Goal: Information Seeking & Learning: Learn about a topic

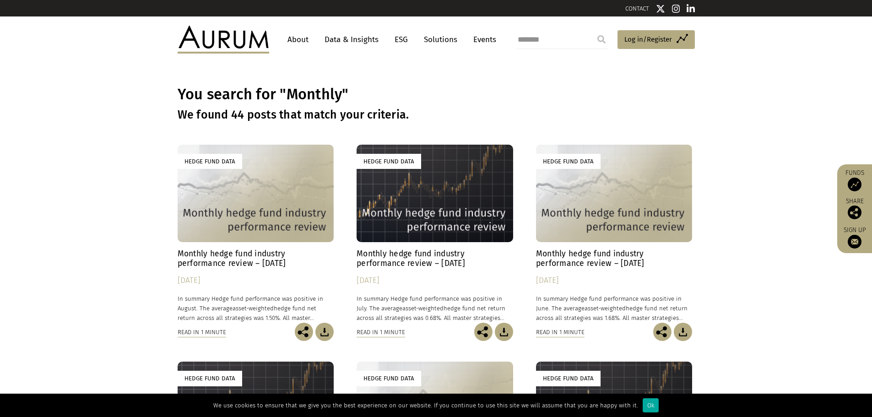
click at [586, 39] on input "*******" at bounding box center [563, 40] width 92 height 18
type input "*"
click at [567, 40] on input "*" at bounding box center [563, 40] width 92 height 18
click at [568, 38] on input "*" at bounding box center [563, 40] width 92 height 18
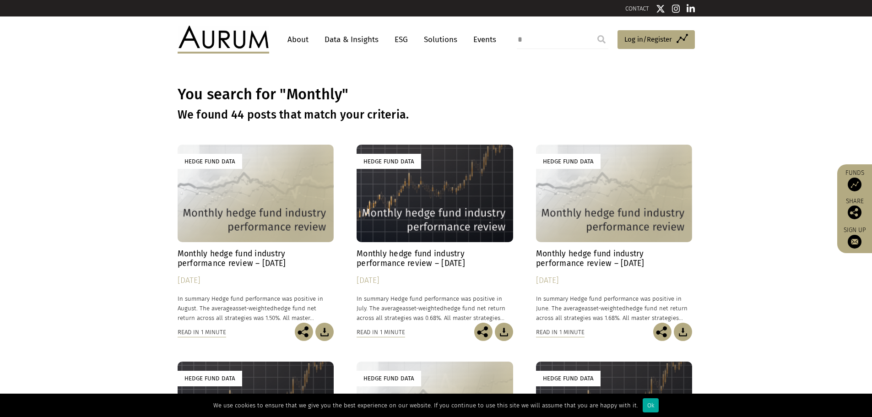
click at [568, 38] on input "*" at bounding box center [563, 40] width 92 height 18
click at [365, 37] on link "Data & Insights" at bounding box center [351, 39] width 63 height 17
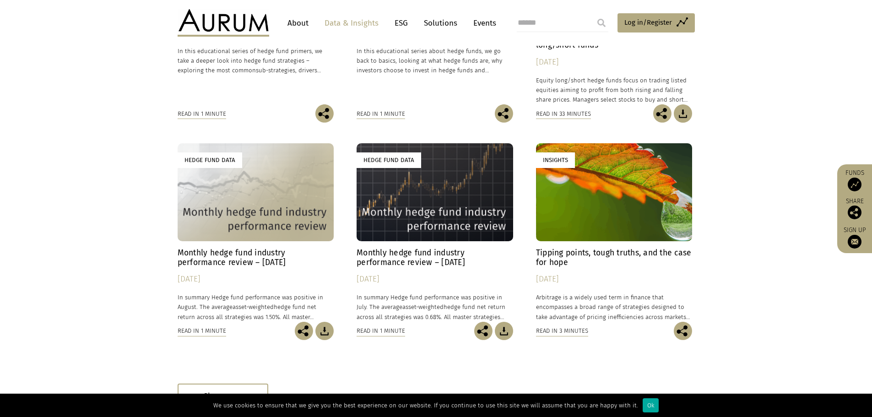
scroll to position [412, 0]
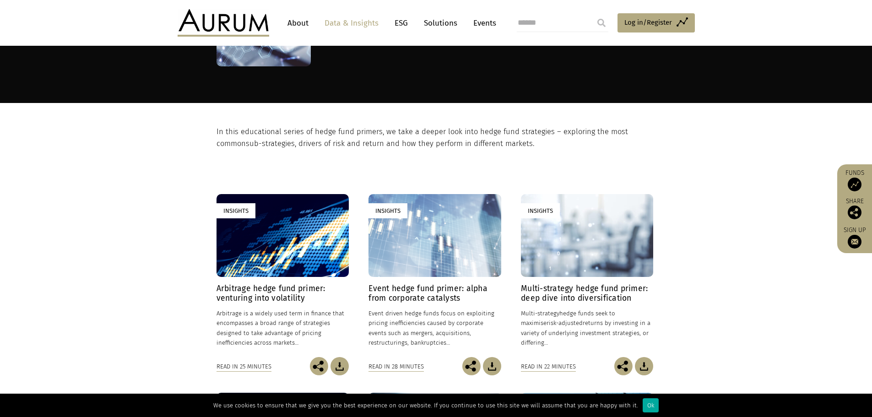
scroll to position [183, 0]
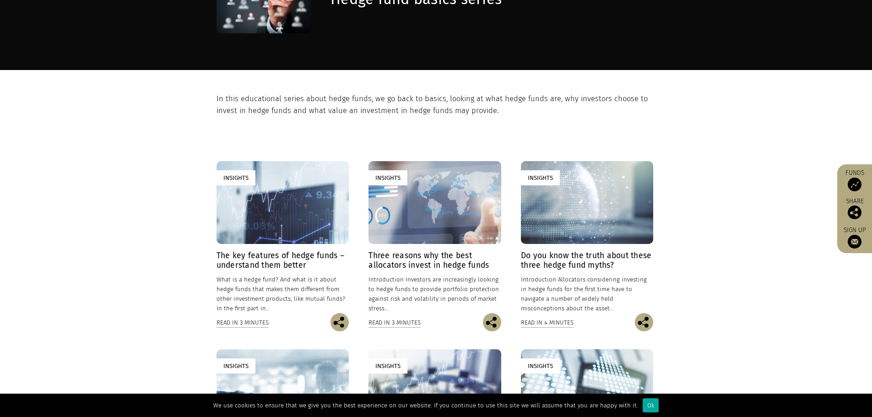
scroll to position [137, 0]
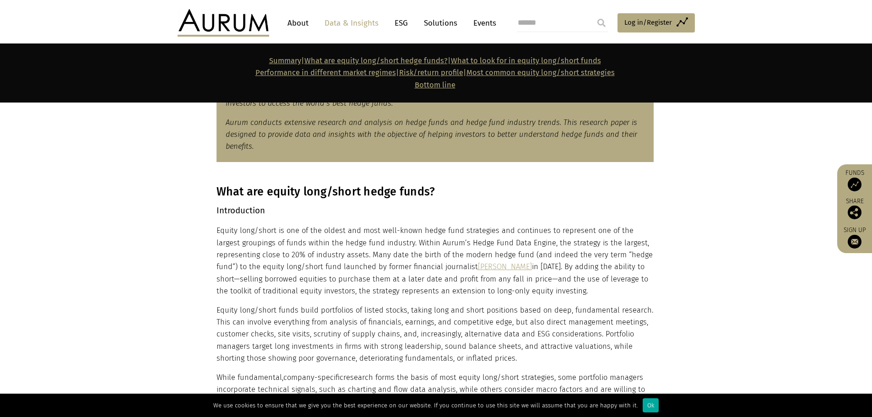
scroll to position [504, 0]
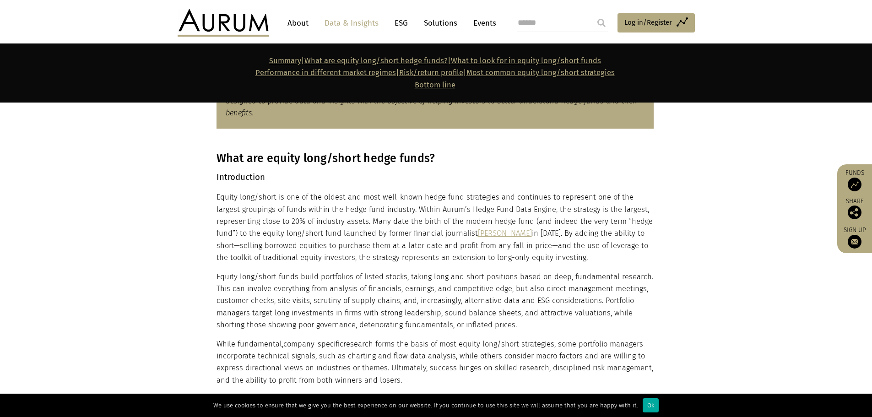
click at [403, 254] on p "Equity long/short is one of the oldest and most well-known hedge fund strategie…" at bounding box center [435, 227] width 437 height 72
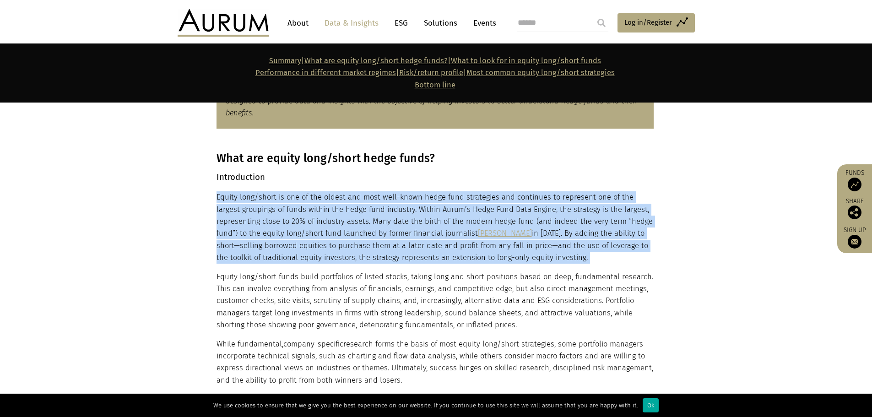
click at [403, 254] on p "Equity long/short is one of the oldest and most well-known hedge fund strategie…" at bounding box center [435, 227] width 437 height 72
click at [392, 259] on p "Equity long/short is one of the oldest and most well-known hedge fund strategie…" at bounding box center [435, 227] width 437 height 72
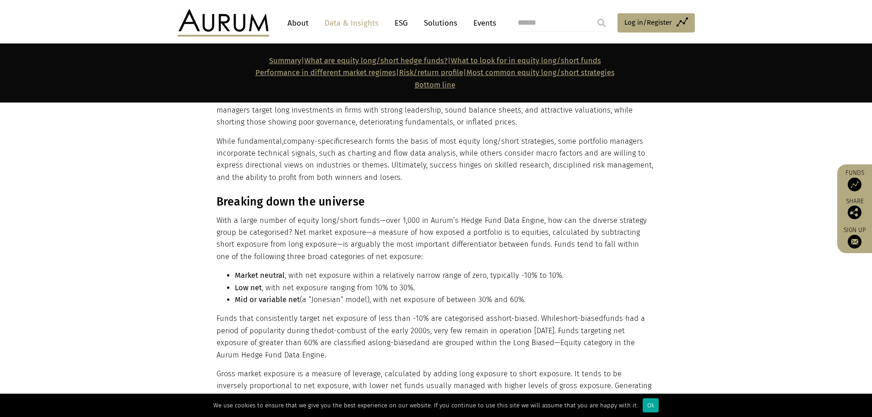
scroll to position [824, 0]
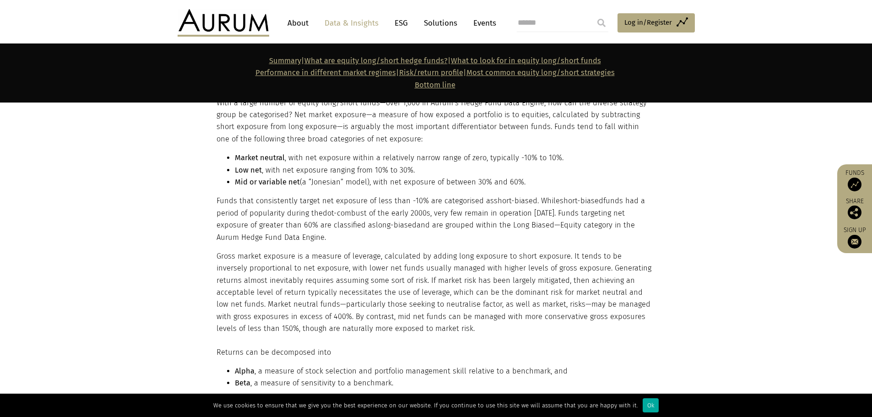
click at [242, 202] on p "Funds that consistently target net exposure of less than -10% are categorised a…" at bounding box center [435, 219] width 437 height 49
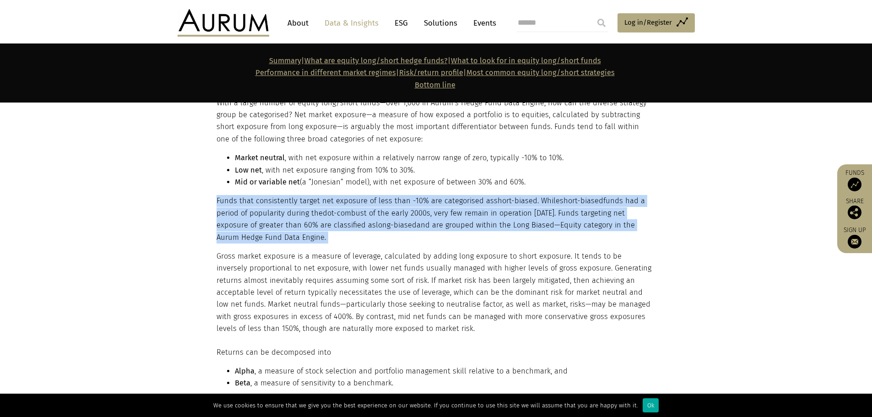
drag, startPoint x: 242, startPoint y: 202, endPoint x: 296, endPoint y: 201, distance: 53.6
click at [243, 201] on p "Funds that consistently target net exposure of less than -10% are categorised a…" at bounding box center [435, 219] width 437 height 49
click at [325, 201] on p "Funds that consistently target net exposure of less than -10% are categorised a…" at bounding box center [435, 219] width 437 height 49
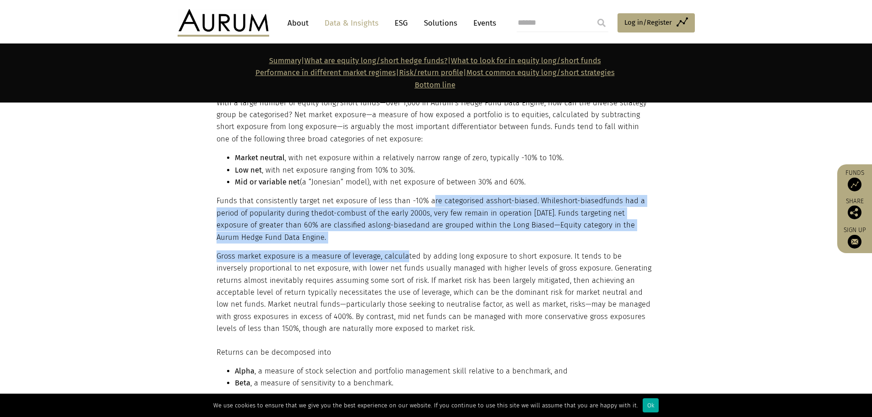
drag, startPoint x: 426, startPoint y: 201, endPoint x: 374, endPoint y: 276, distance: 91.5
click at [401, 261] on div "Breaking down the universe With a large number of equity long/short funds—over …" at bounding box center [435, 206] width 437 height 258
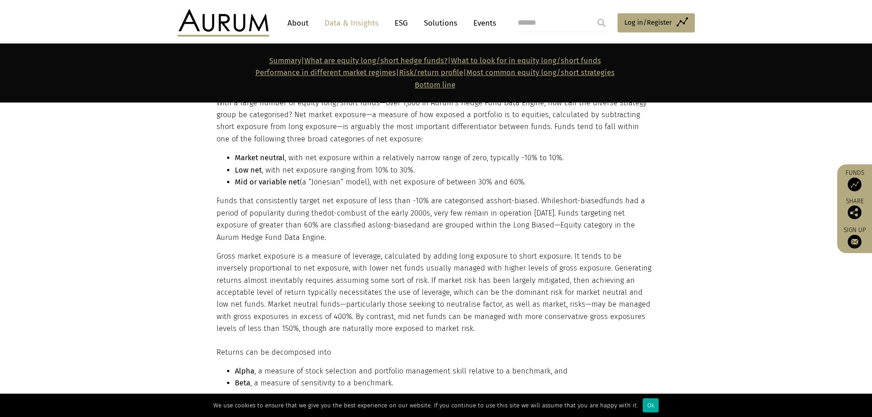
click at [348, 292] on p "Gross market exposure is a measure of leverage, calculated by adding long expos…" at bounding box center [435, 292] width 437 height 85
click at [340, 277] on p "Gross market exposure is a measure of leverage, calculated by adding long expos…" at bounding box center [435, 292] width 437 height 85
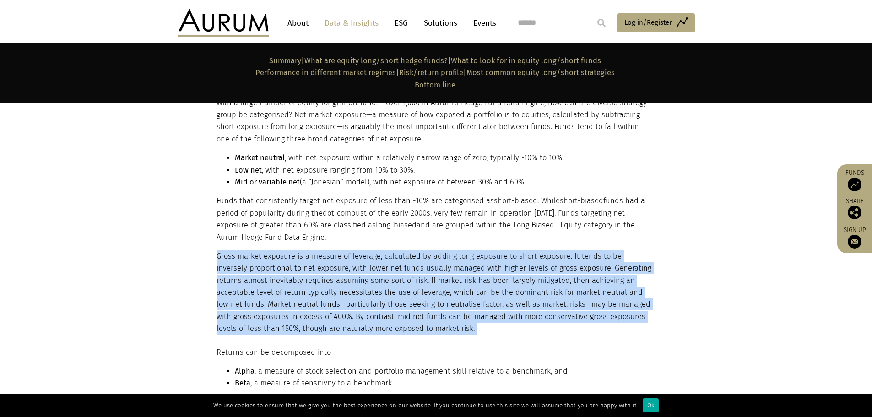
click at [340, 277] on p "Gross market exposure is a measure of leverage, calculated by adding long expos…" at bounding box center [435, 292] width 437 height 85
click at [340, 276] on p "Gross market exposure is a measure of leverage, calculated by adding long expos…" at bounding box center [435, 292] width 437 height 85
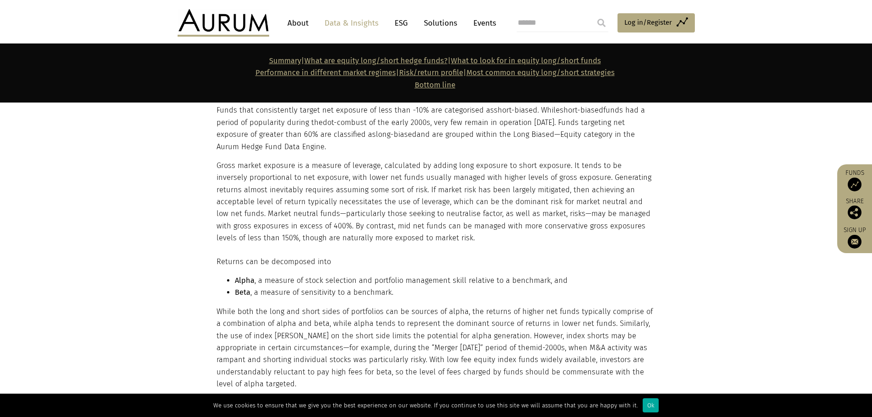
scroll to position [962, 0]
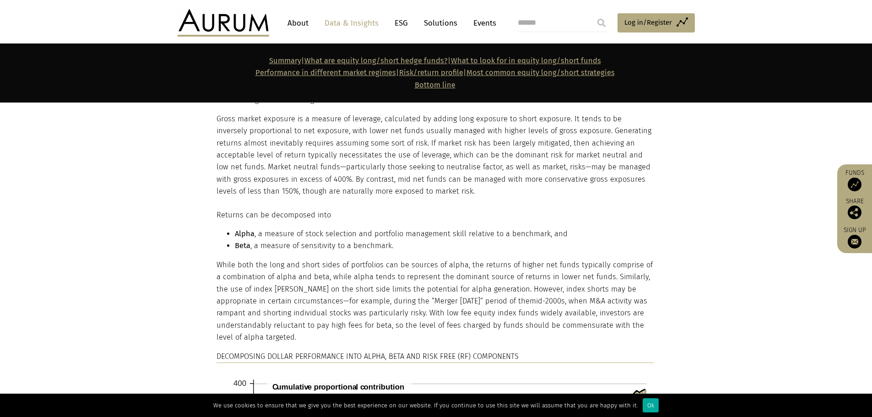
click at [261, 285] on p "While both the long and short sides of portfolios can be sources of alpha, the …" at bounding box center [435, 301] width 437 height 85
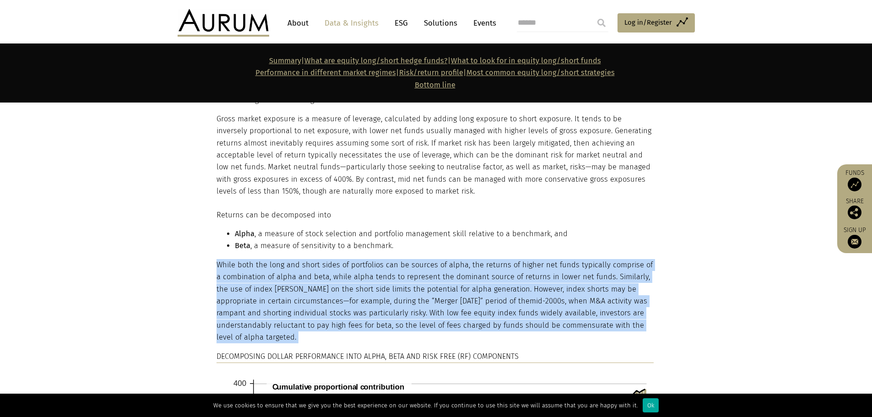
click at [261, 285] on p "While both the long and short sides of portfolios can be sources of alpha, the …" at bounding box center [435, 301] width 437 height 85
click at [226, 302] on p "While both the long and short sides of portfolios can be sources of alpha, the …" at bounding box center [435, 301] width 437 height 85
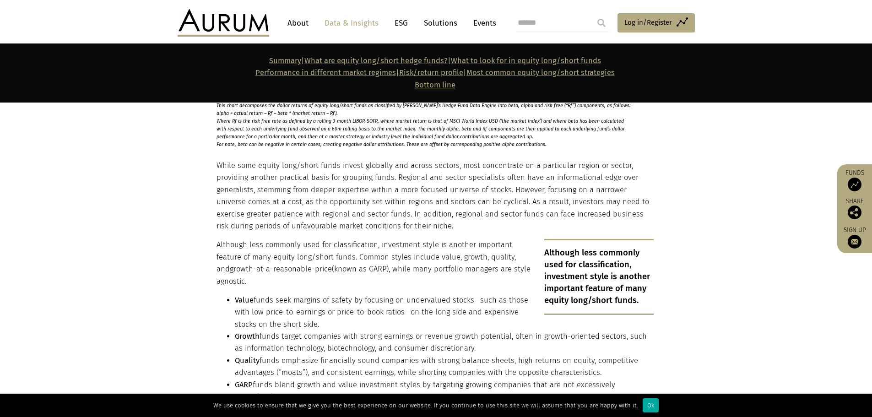
scroll to position [1420, 0]
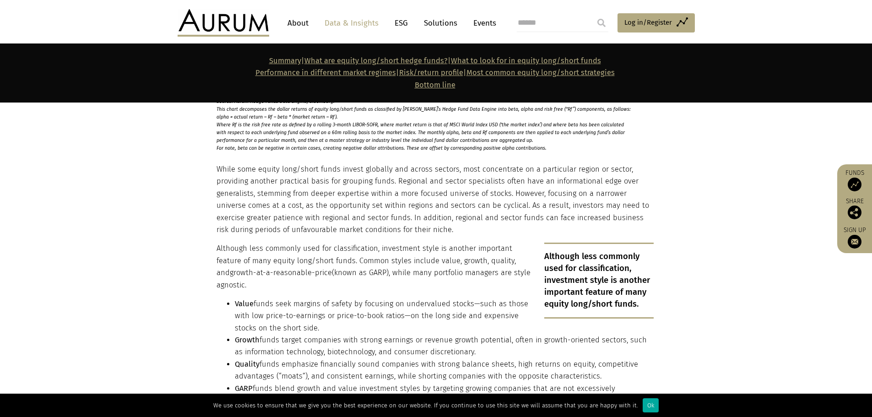
click at [223, 287] on p "Although less commonly used for classification, investment style is another imp…" at bounding box center [435, 267] width 437 height 49
copy p "agnostic"
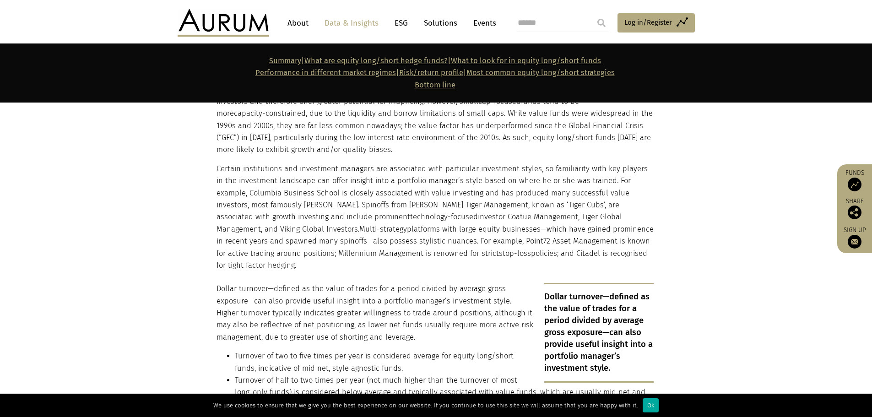
scroll to position [1740, 0]
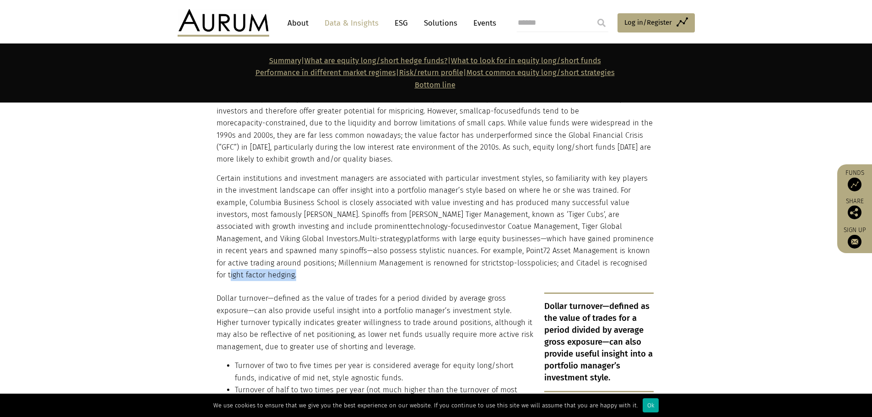
drag, startPoint x: 571, startPoint y: 250, endPoint x: 637, endPoint y: 253, distance: 66.0
click at [637, 253] on p "Certain institutions and investment managers are associated with particular inv…" at bounding box center [435, 227] width 437 height 109
copy p "tight factor hedging"
